Goal: Task Accomplishment & Management: Manage account settings

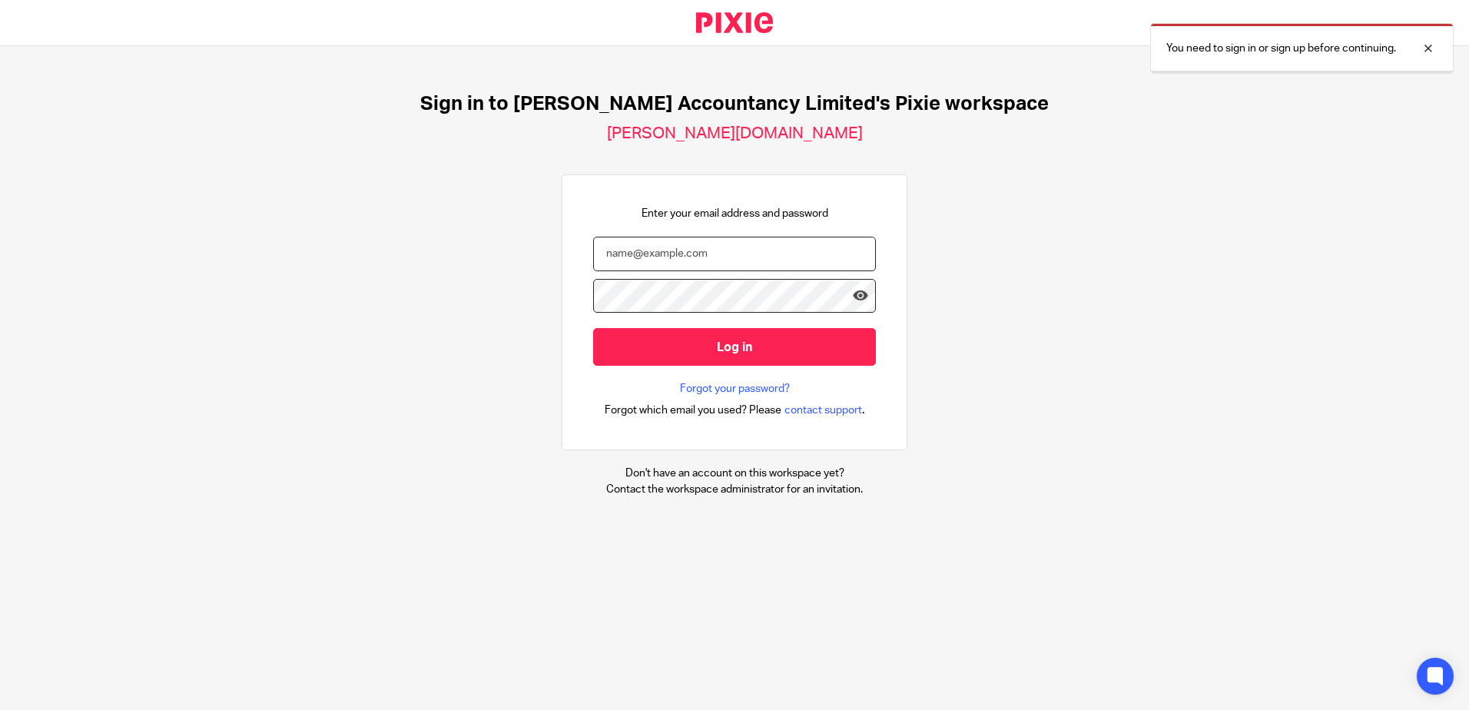
click at [627, 254] on input "email" at bounding box center [734, 254] width 283 height 35
type input "[PERSON_NAME][EMAIL_ADDRESS][DOMAIN_NAME]"
click at [593, 328] on input "Log in" at bounding box center [734, 347] width 283 height 38
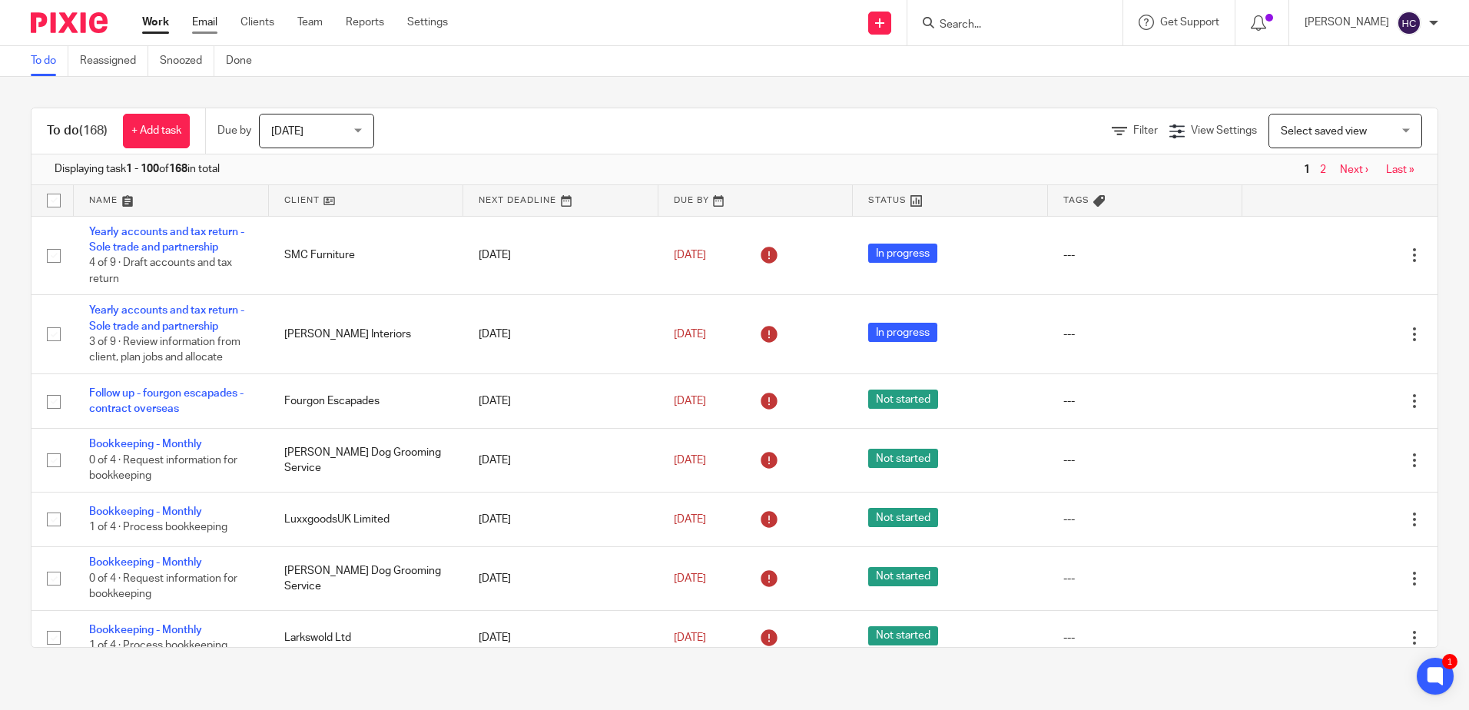
click at [210, 25] on link "Email" at bounding box center [204, 22] width 25 height 15
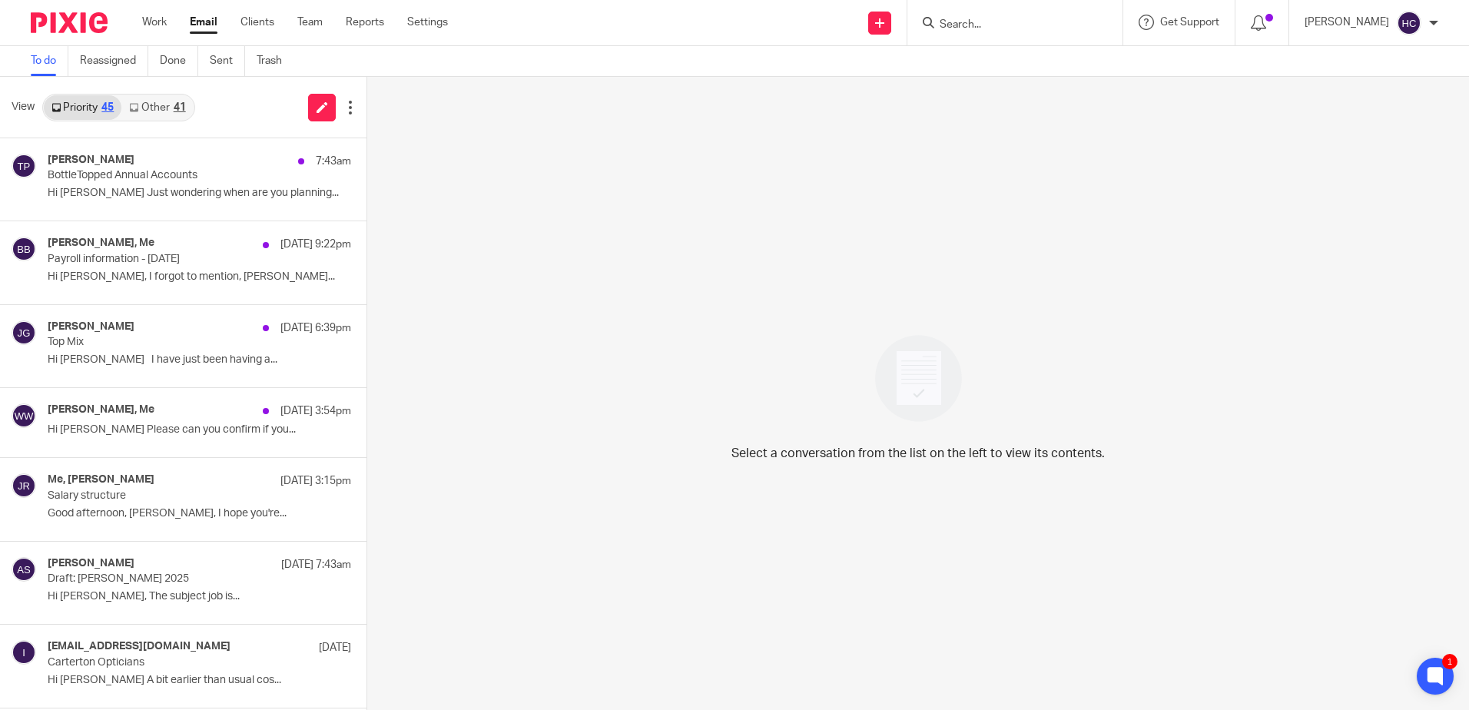
click at [154, 105] on link "Other 41" at bounding box center [156, 107] width 71 height 25
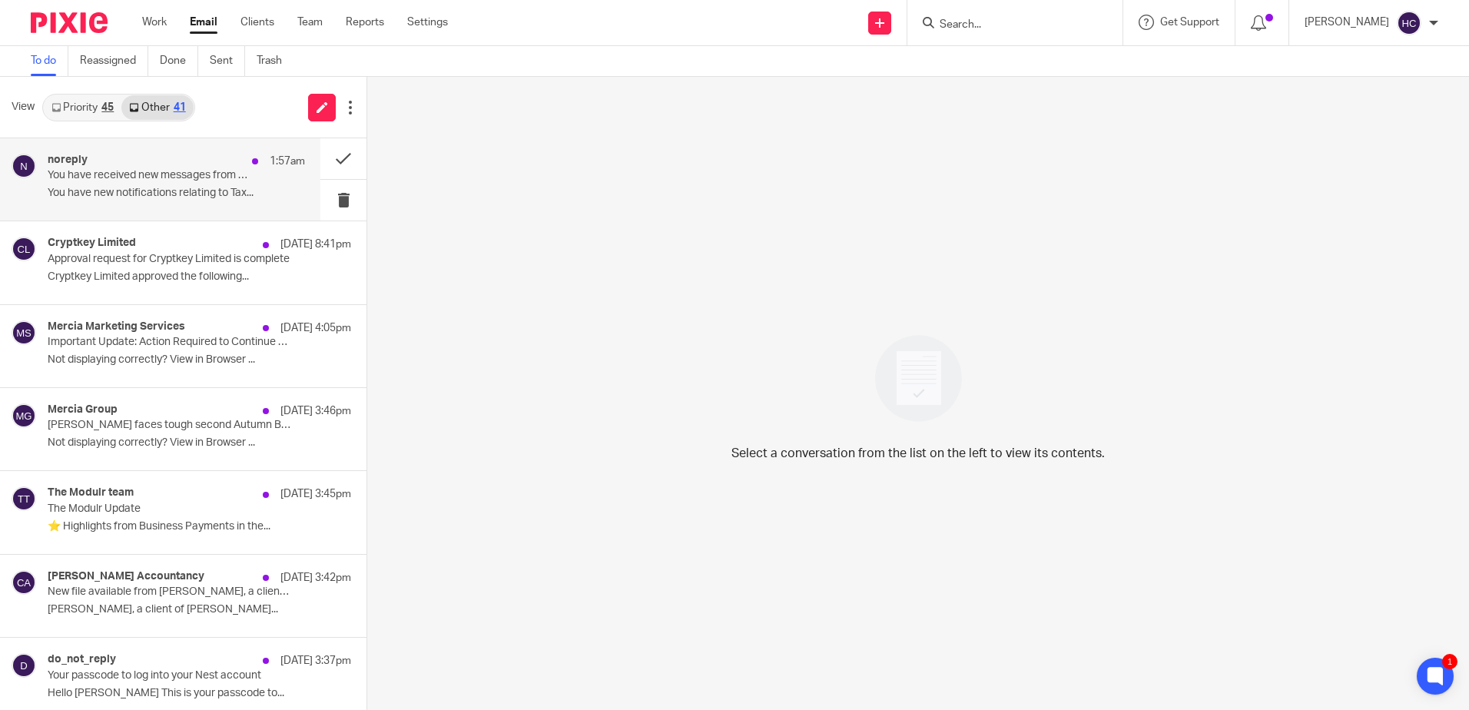
click at [91, 166] on div "noreply 1:57am" at bounding box center [176, 161] width 257 height 15
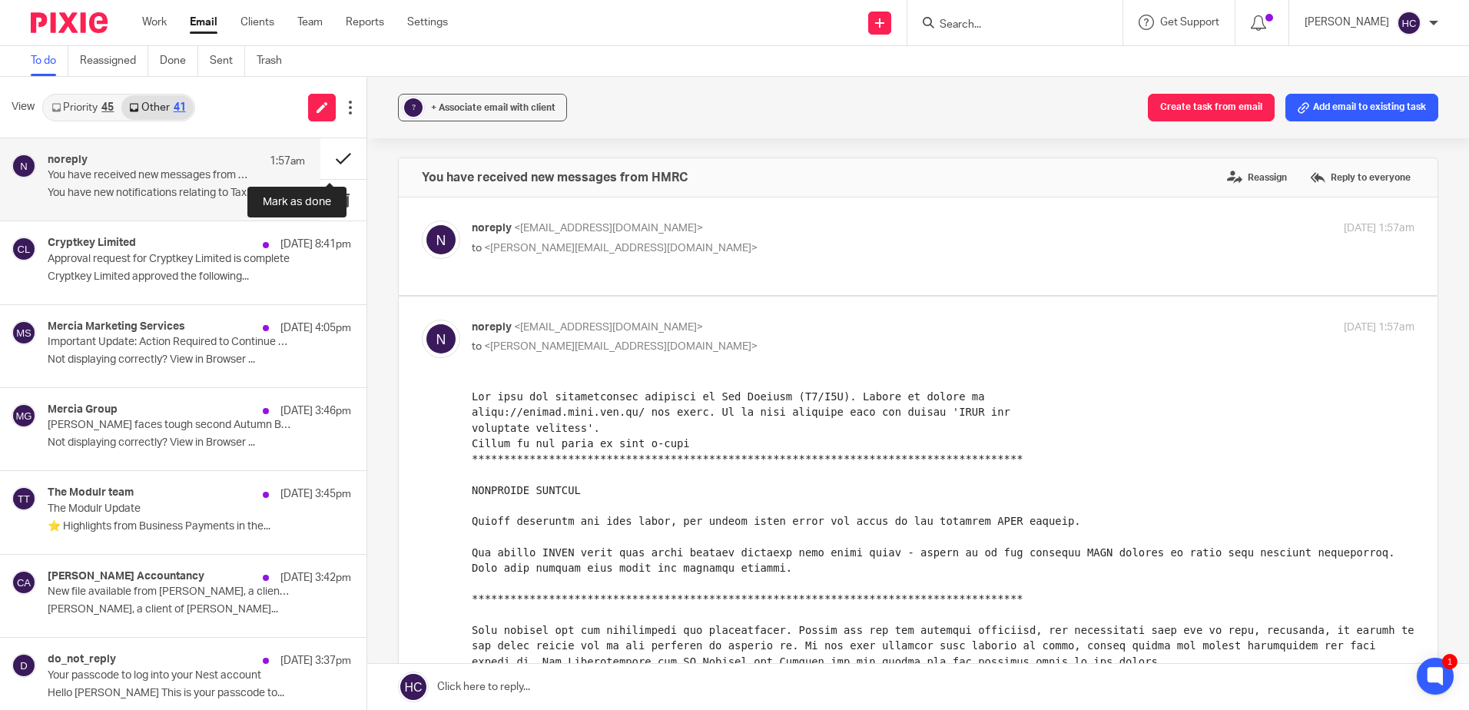
click at [345, 149] on button at bounding box center [343, 158] width 46 height 41
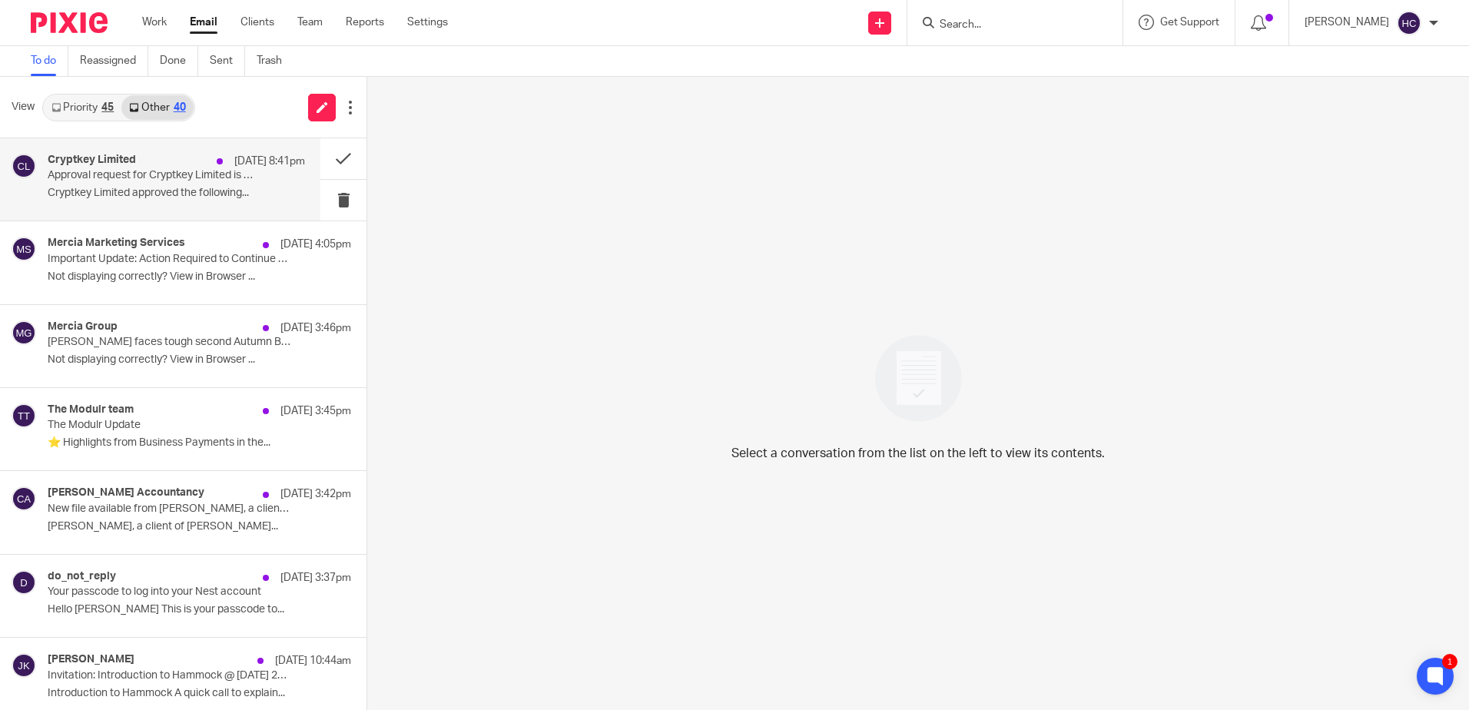
click at [103, 171] on p "Approval request for Cryptkey Limited is complete" at bounding box center [151, 175] width 206 height 13
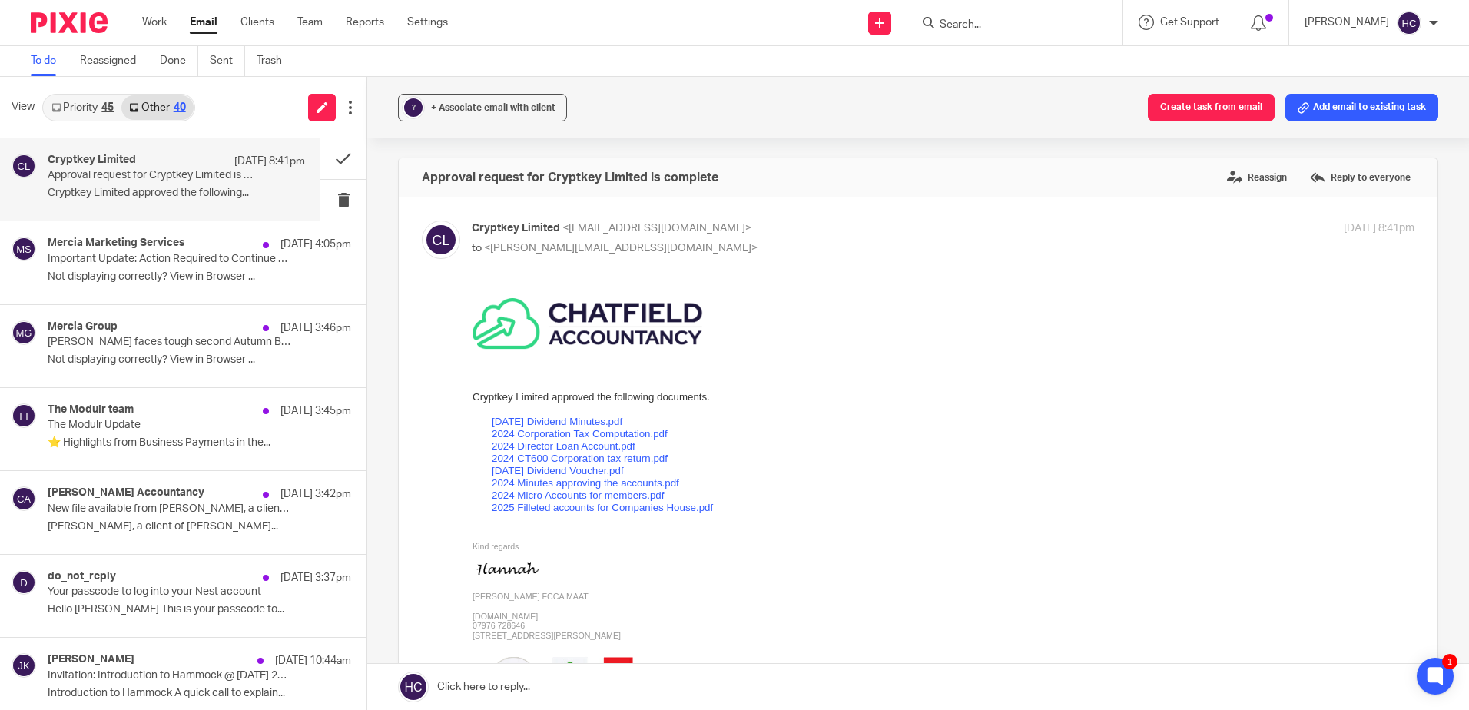
click at [85, 104] on link "Priority 45" at bounding box center [83, 107] width 78 height 25
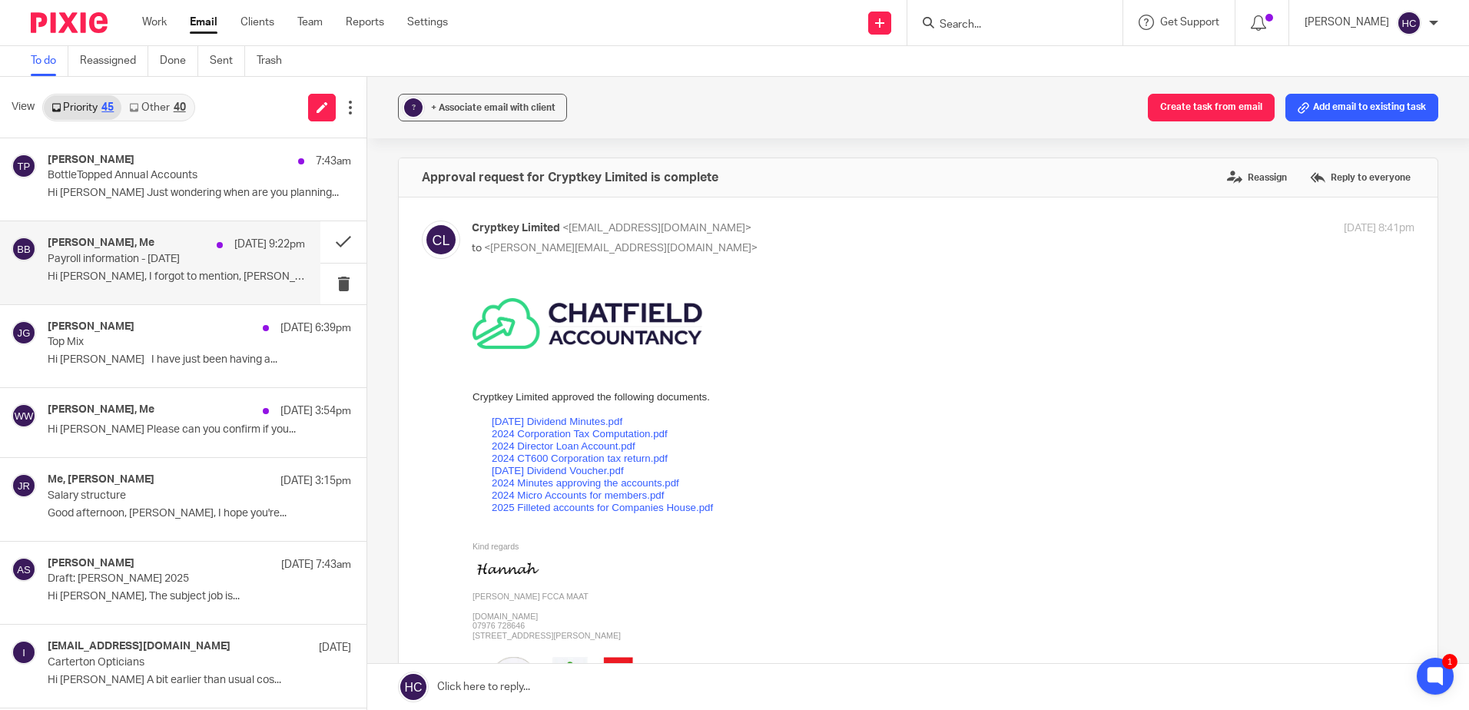
click at [118, 270] on p "Hi Hannah, I forgot to mention, Seth..." at bounding box center [176, 276] width 257 height 13
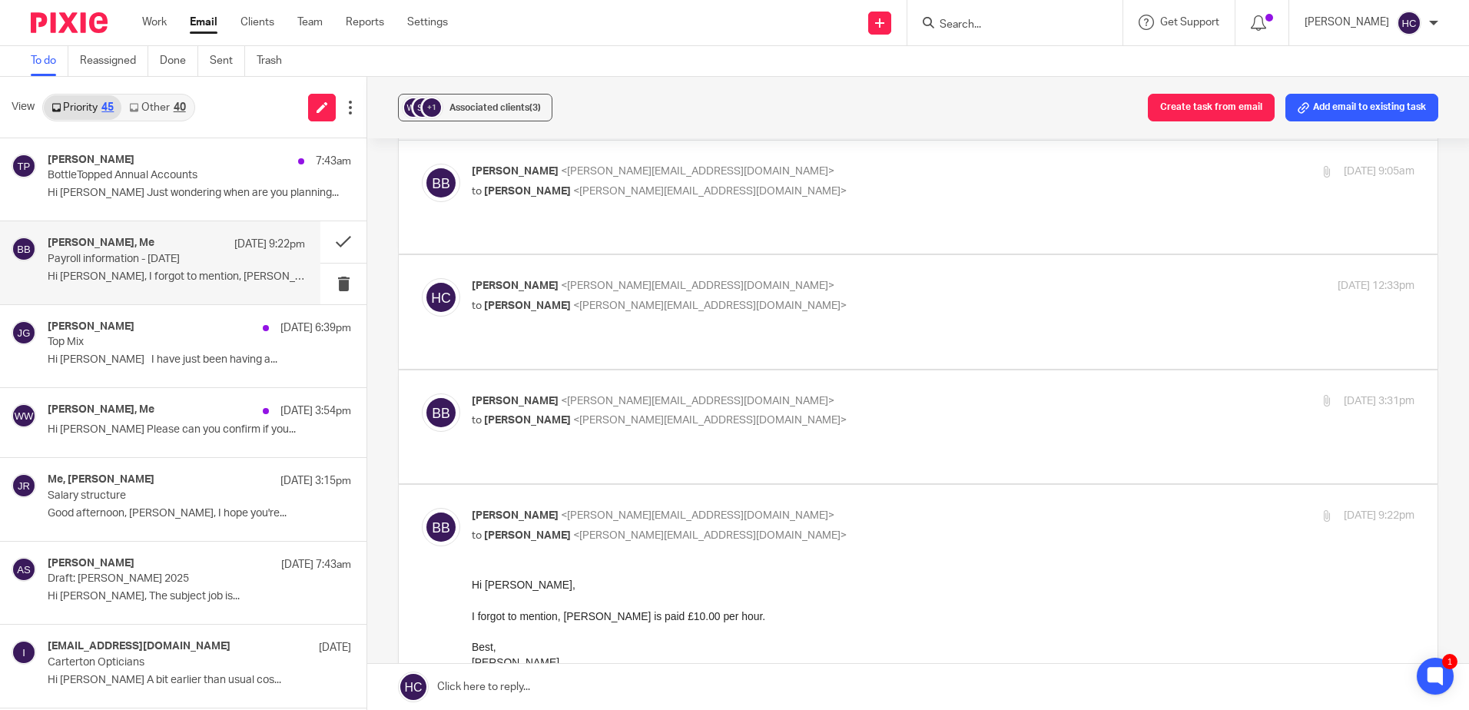
scroll to position [154, 0]
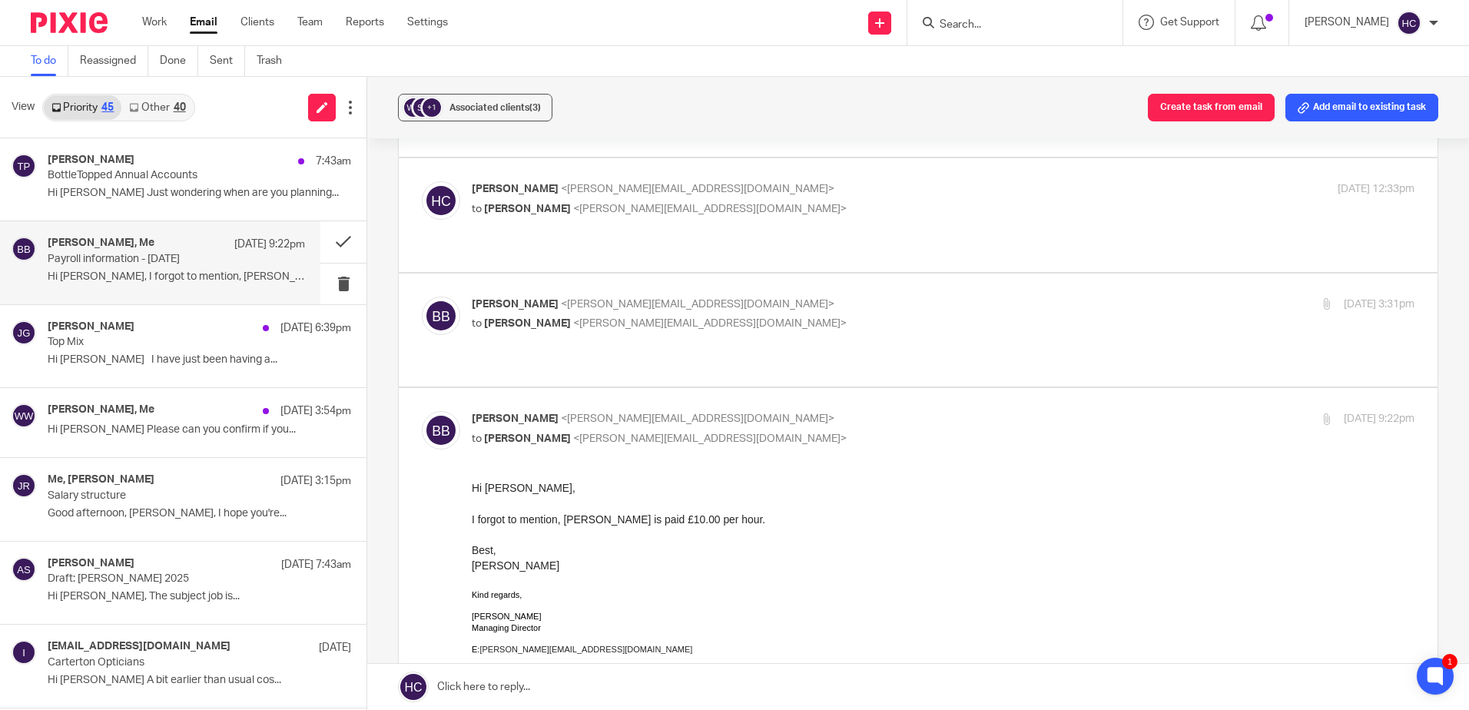
click at [582, 318] on span "<hannah@chatfieldaccountancy.co.uk>" at bounding box center [709, 323] width 273 height 11
checkbox input "true"
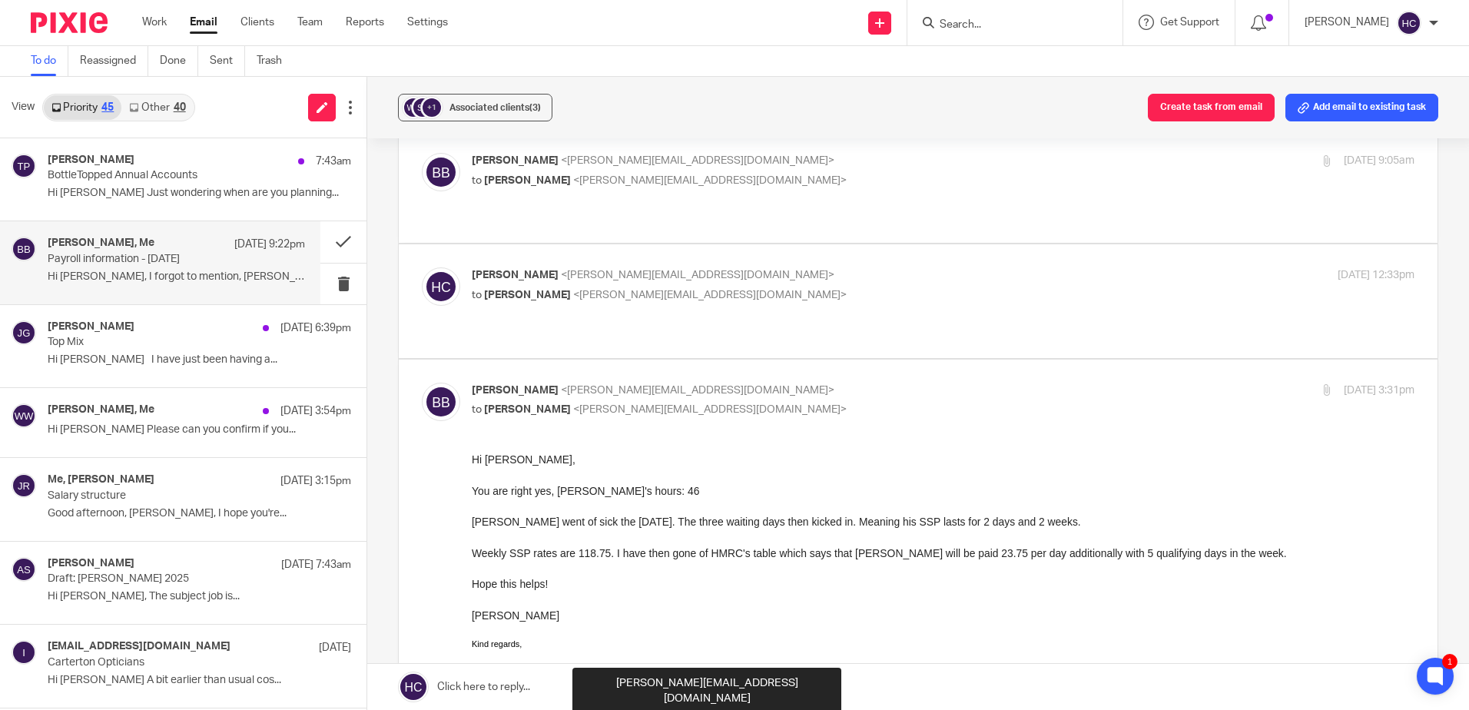
scroll to position [0, 0]
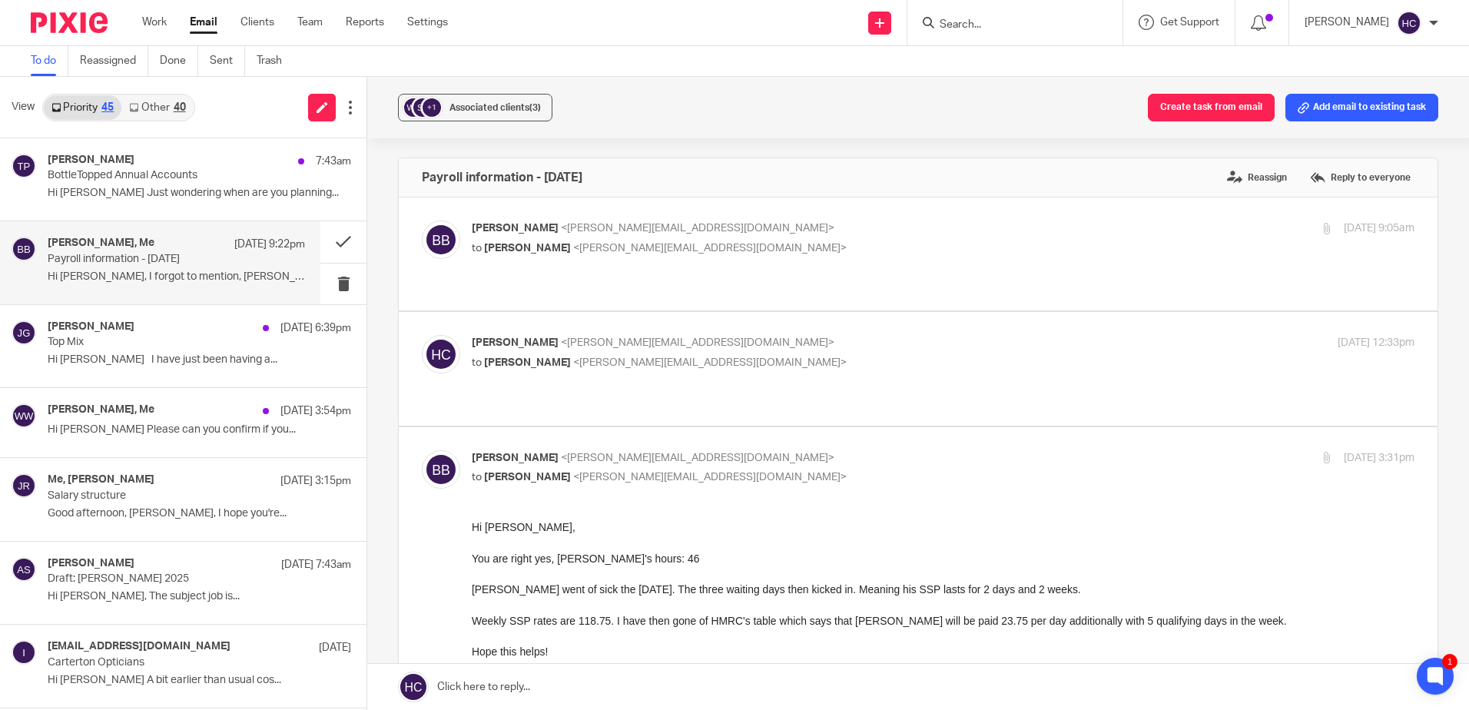
click at [571, 337] on span "<hannah@chatfieldaccountancy.co.uk>" at bounding box center [697, 342] width 273 height 11
checkbox input "true"
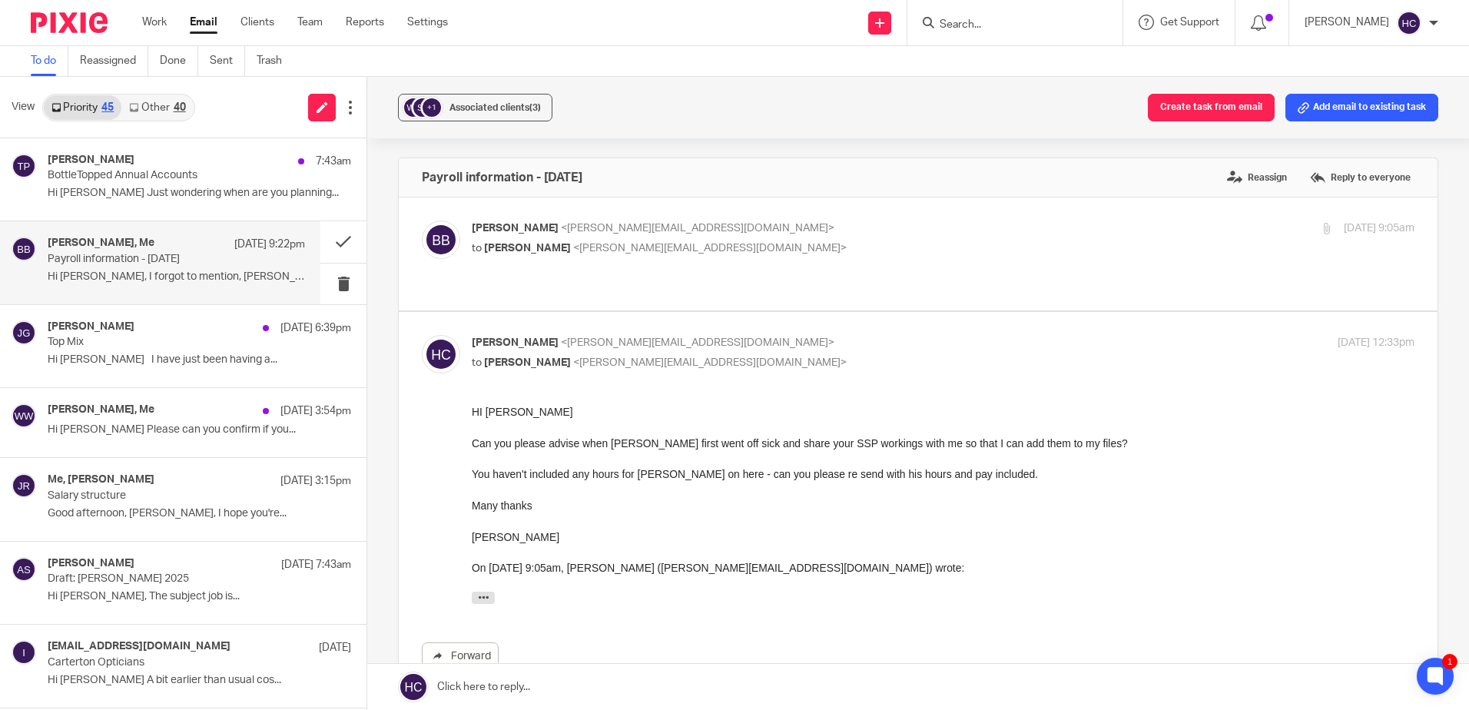
click at [556, 239] on div "Benjamin Bierman <benjamin@pawswholesale.co.uk> to Hannah Chatfield <hannah@cha…" at bounding box center [786, 237] width 628 height 35
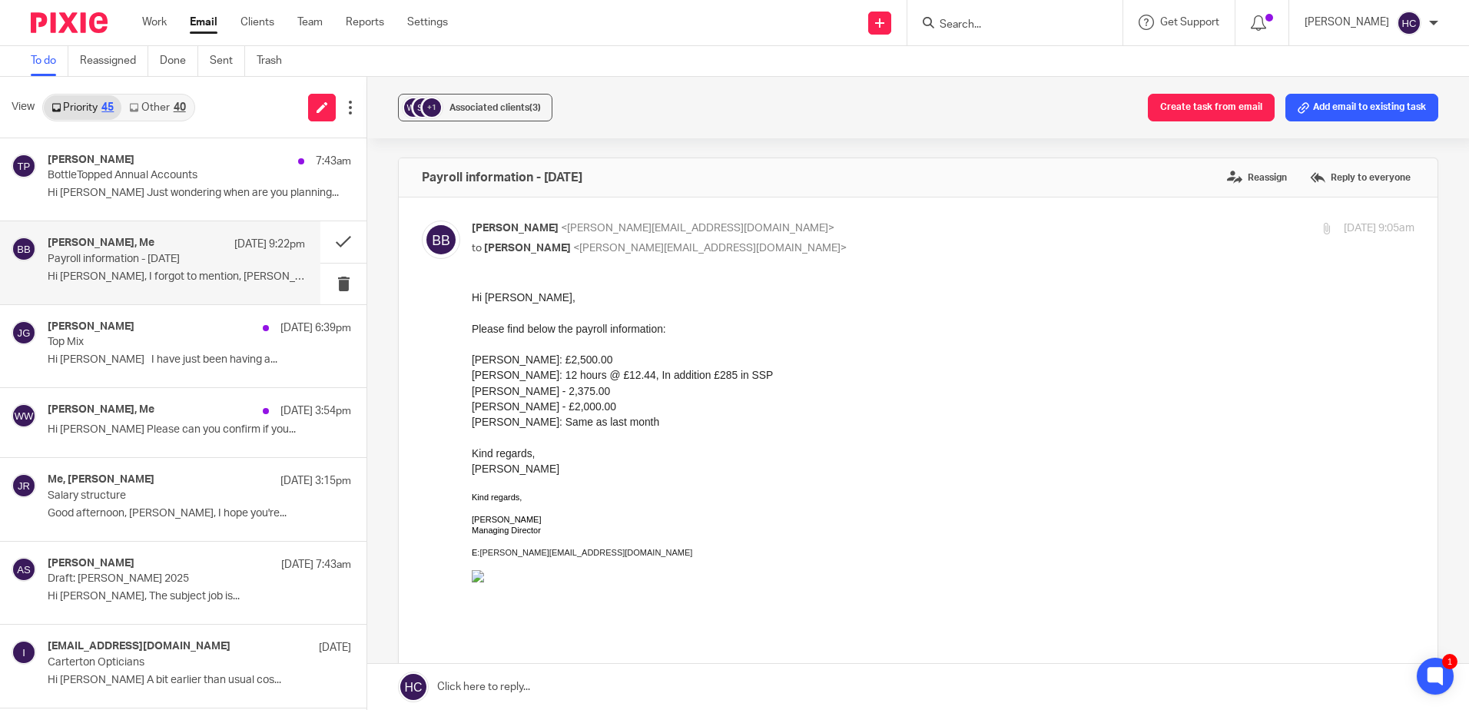
click at [556, 239] on div "Benjamin Bierman <benjamin@pawswholesale.co.uk> to Hannah Chatfield <hannah@cha…" at bounding box center [786, 237] width 628 height 35
checkbox input "false"
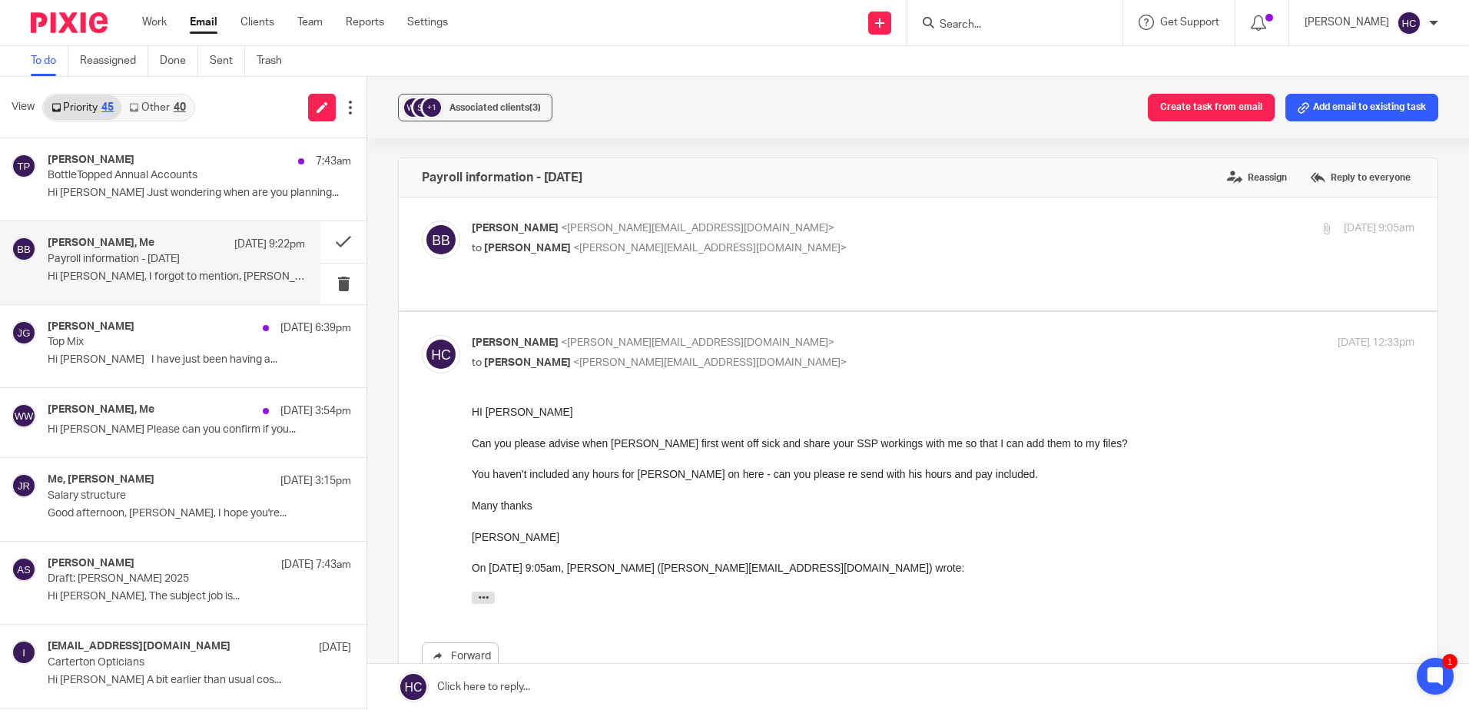
click at [562, 357] on span "Benjamin Bierman" at bounding box center [527, 362] width 87 height 11
checkbox input "false"
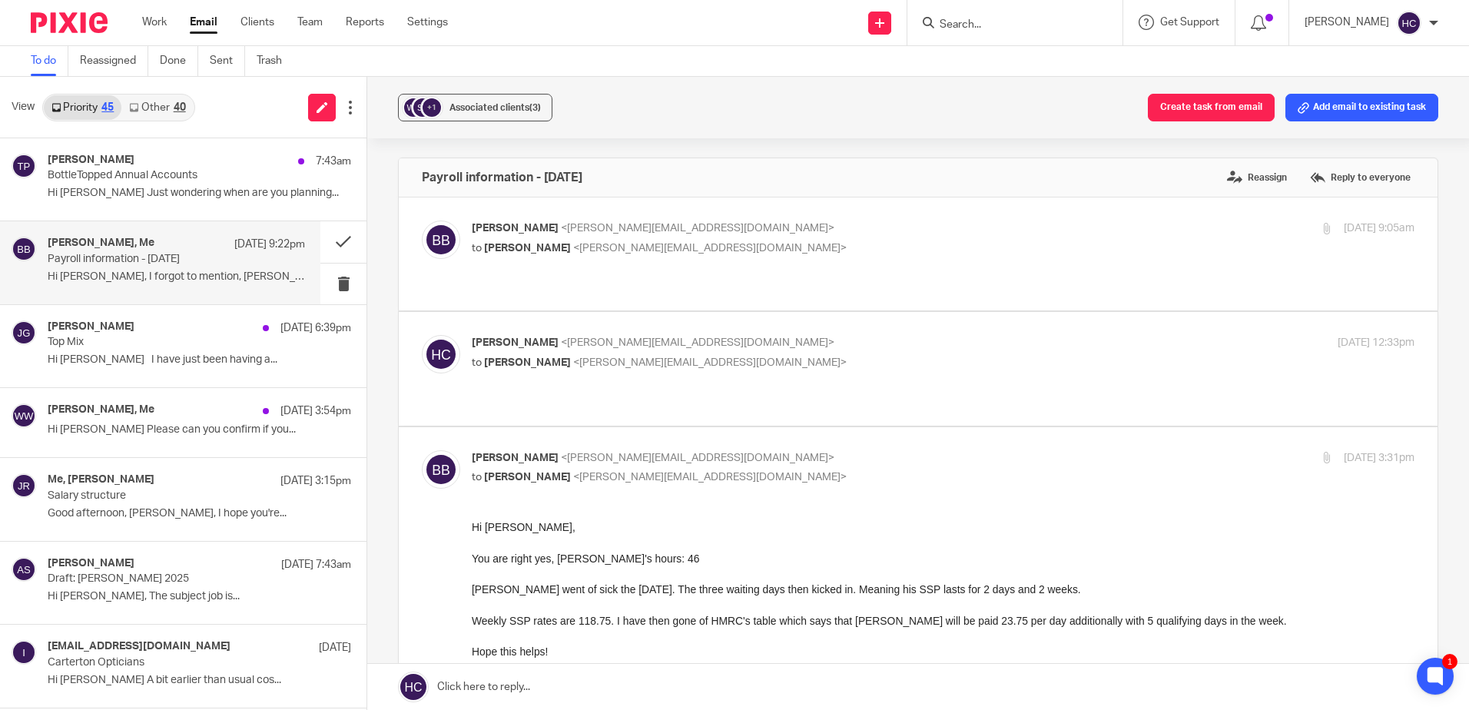
click at [758, 255] on p "to Hannah Chatfield <hannah@chatfieldaccountancy.co.uk>" at bounding box center [786, 248] width 628 height 16
checkbox input "true"
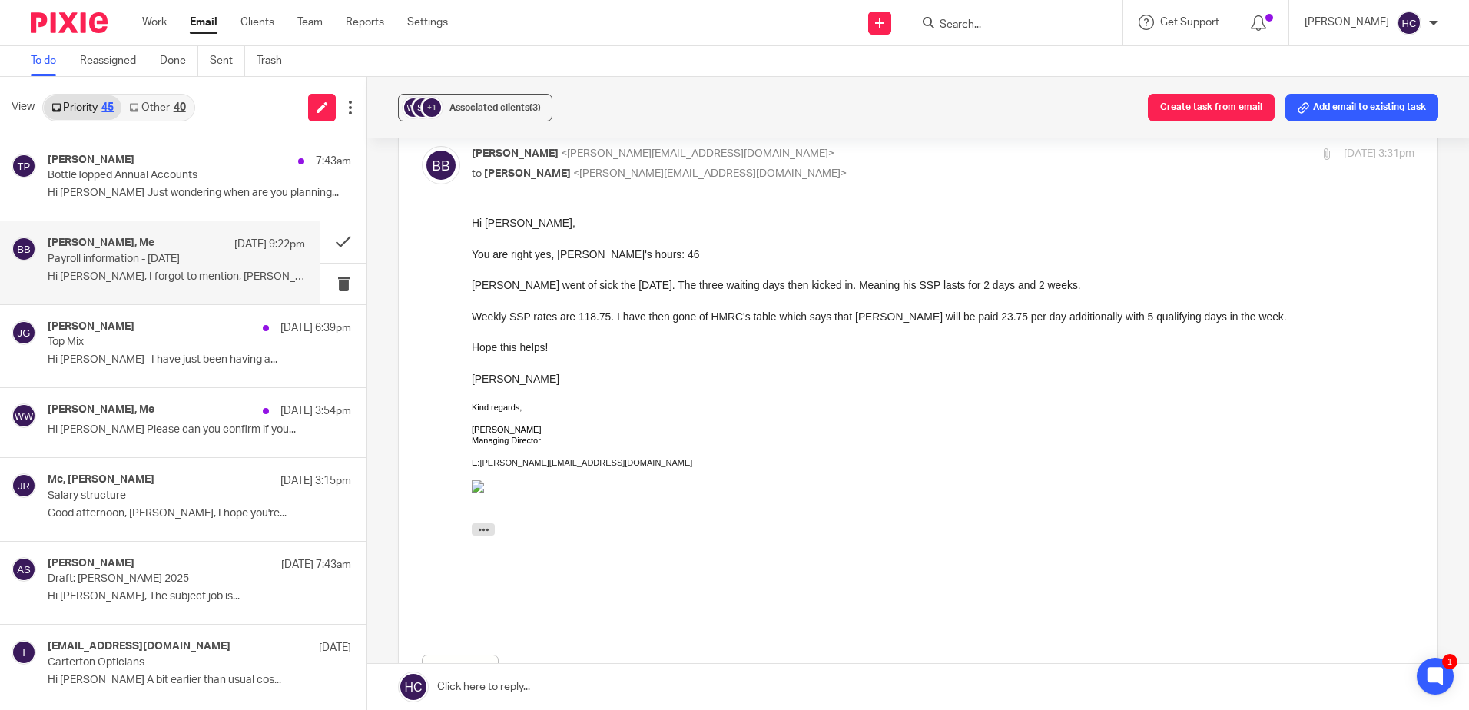
scroll to position [845, 0]
